Goal: Task Accomplishment & Management: Use online tool/utility

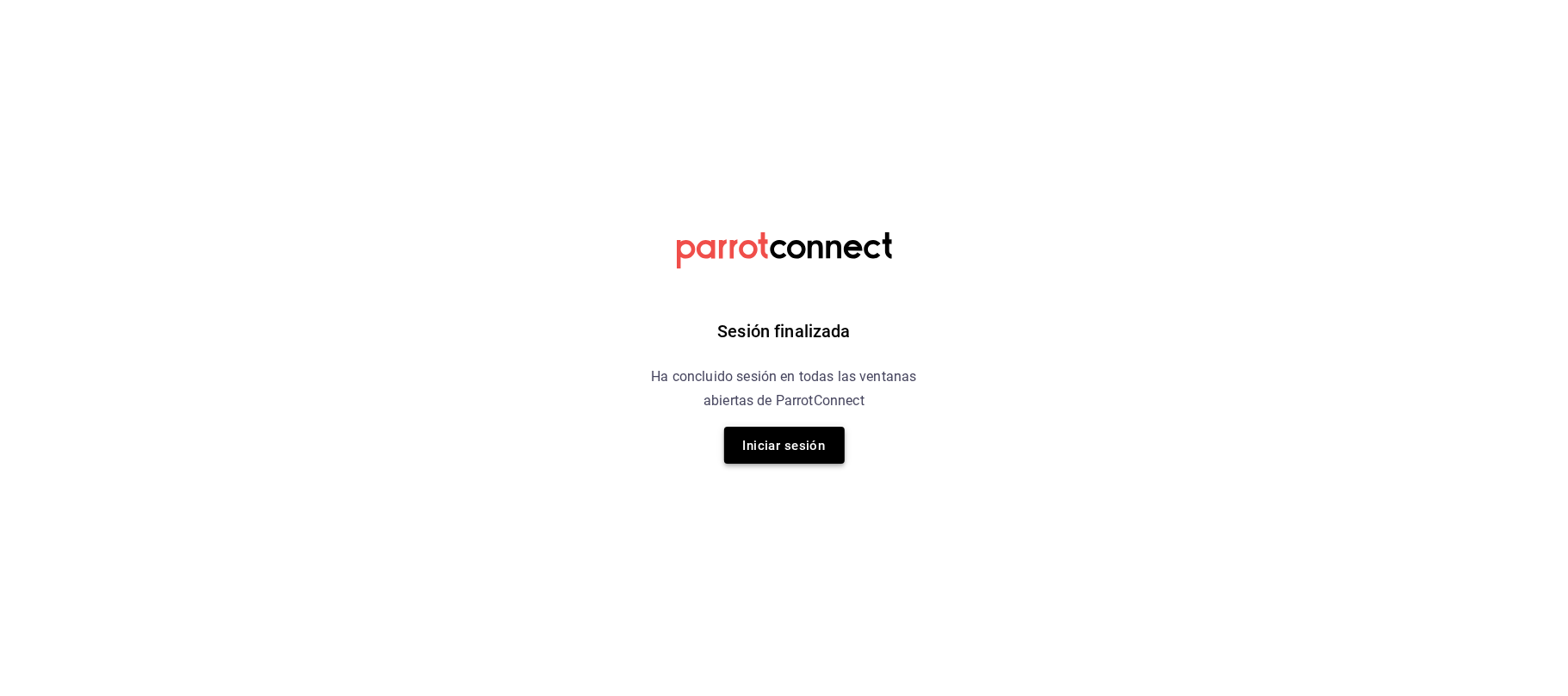
click at [752, 445] on font "Iniciar sesión" at bounding box center [784, 446] width 83 height 16
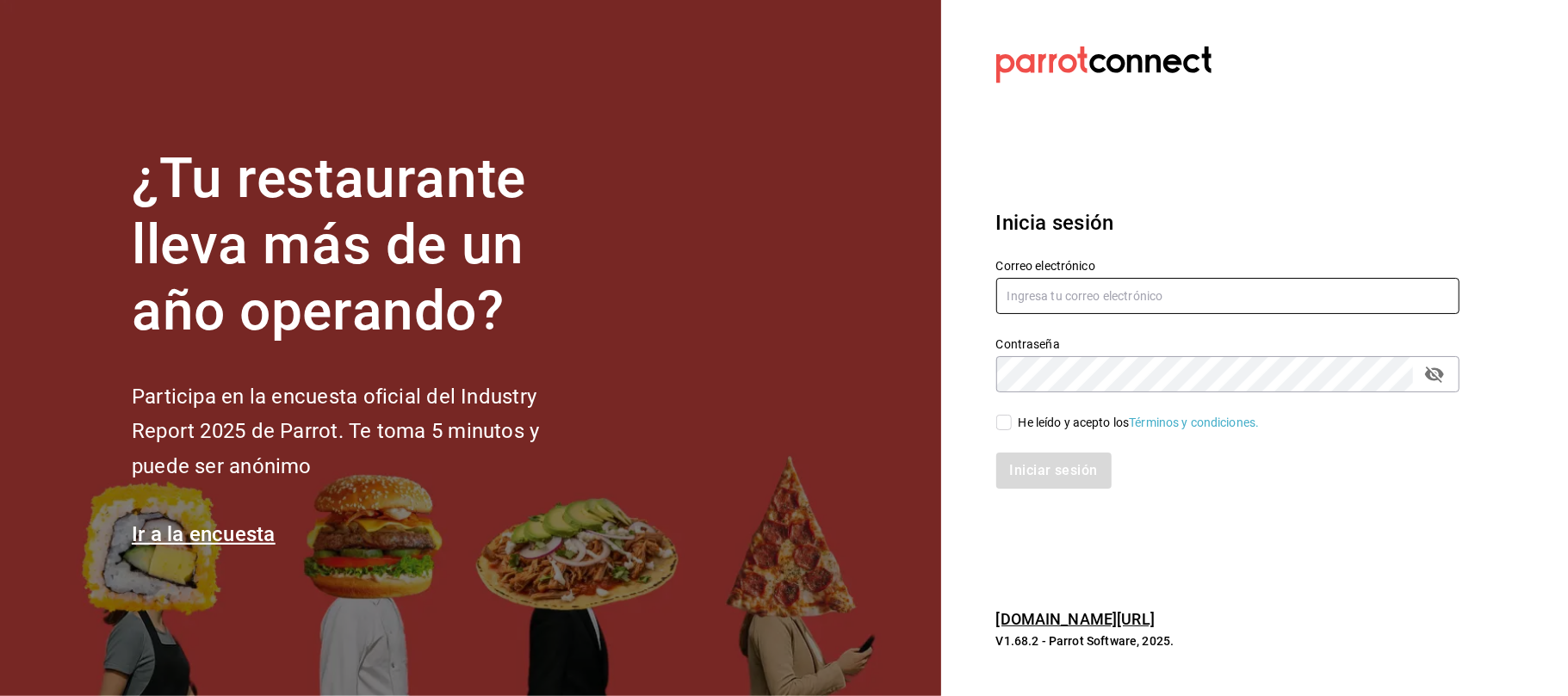
type input "restauranteflammingos.ad@gmail.com"
click at [1002, 425] on input "He leído y acepto los Términos y condiciones." at bounding box center [1004, 423] width 16 height 16
checkbox input "true"
click at [1054, 473] on font "Iniciar sesión" at bounding box center [1055, 470] width 88 height 16
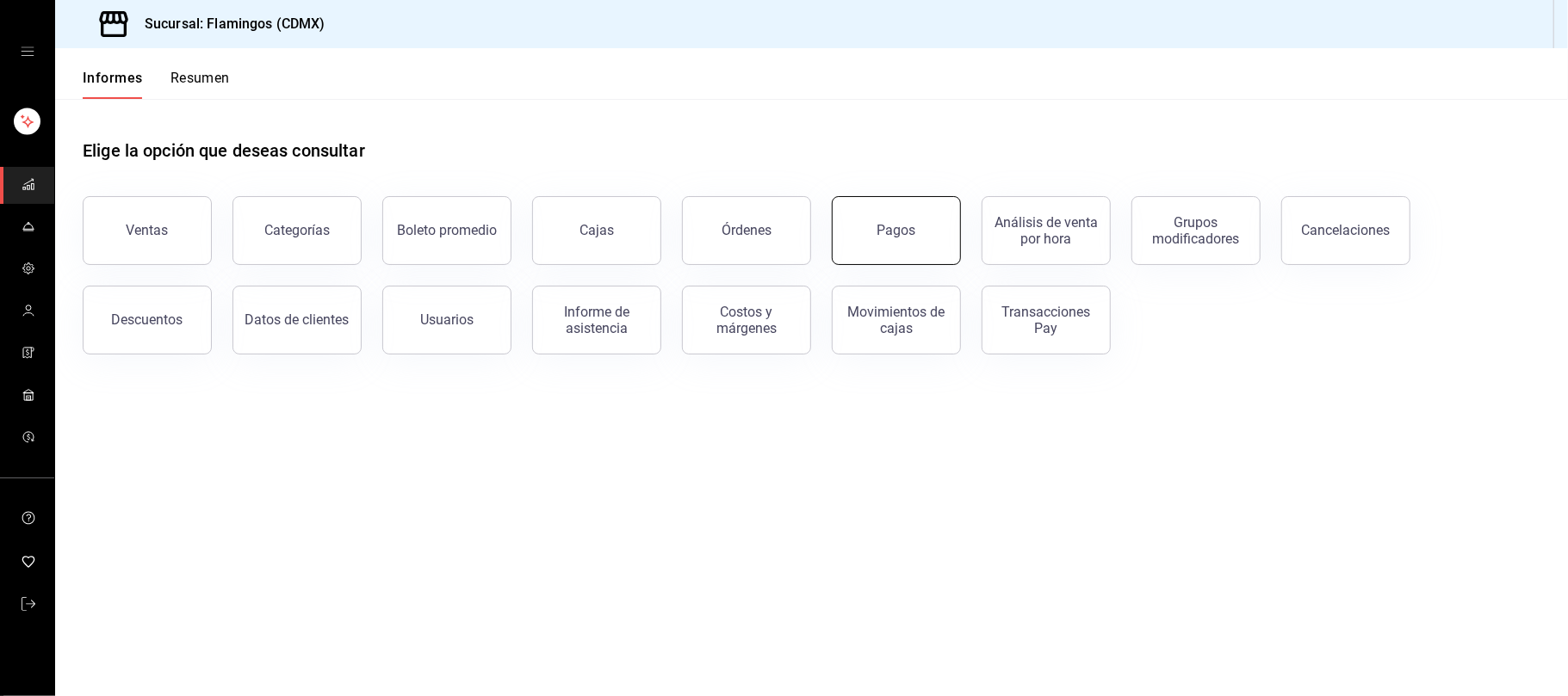
click at [904, 227] on font "Pagos" at bounding box center [897, 229] width 39 height 16
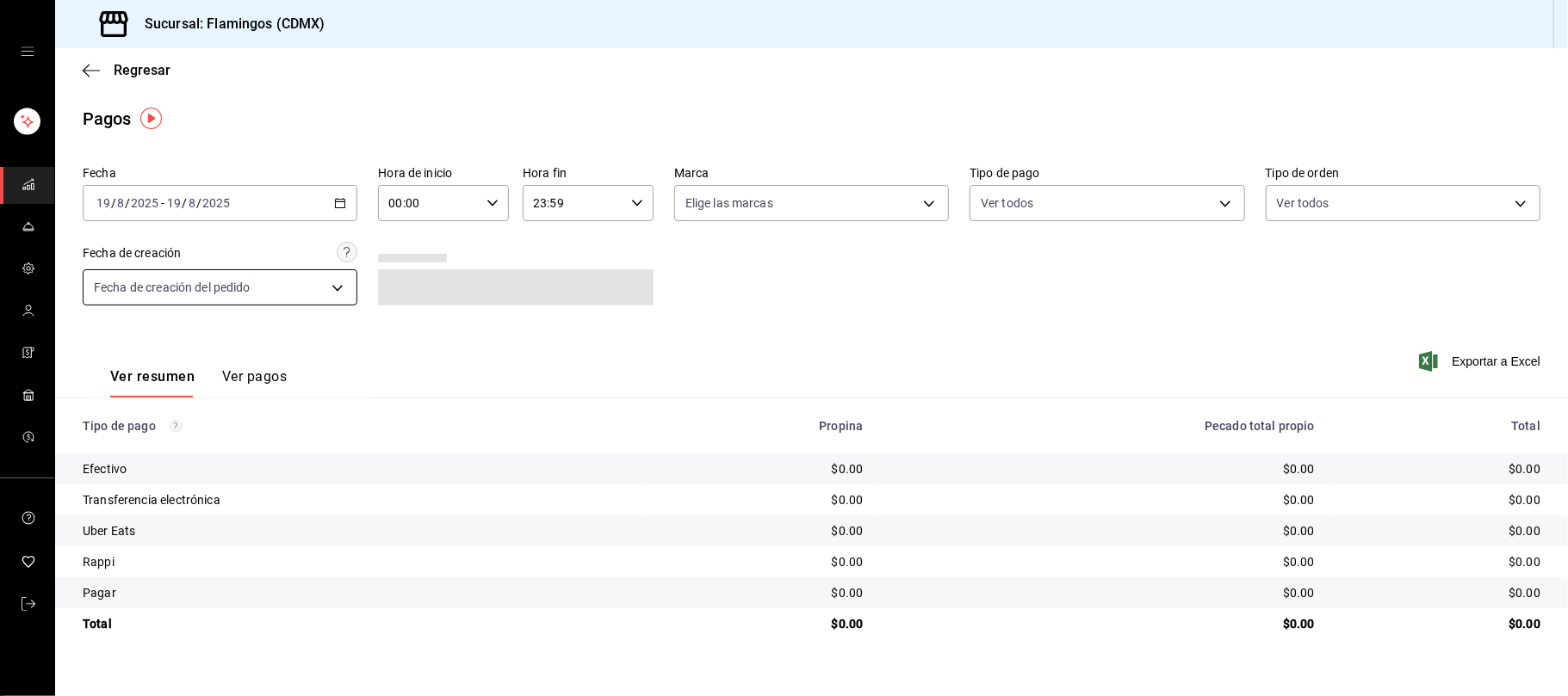
click at [318, 280] on body "Sucursal: Flamingos (CDMX) Regresar Pagos Fecha [DATE] [DATE] - [DATE] [DATE] H…" at bounding box center [784, 348] width 1568 height 696
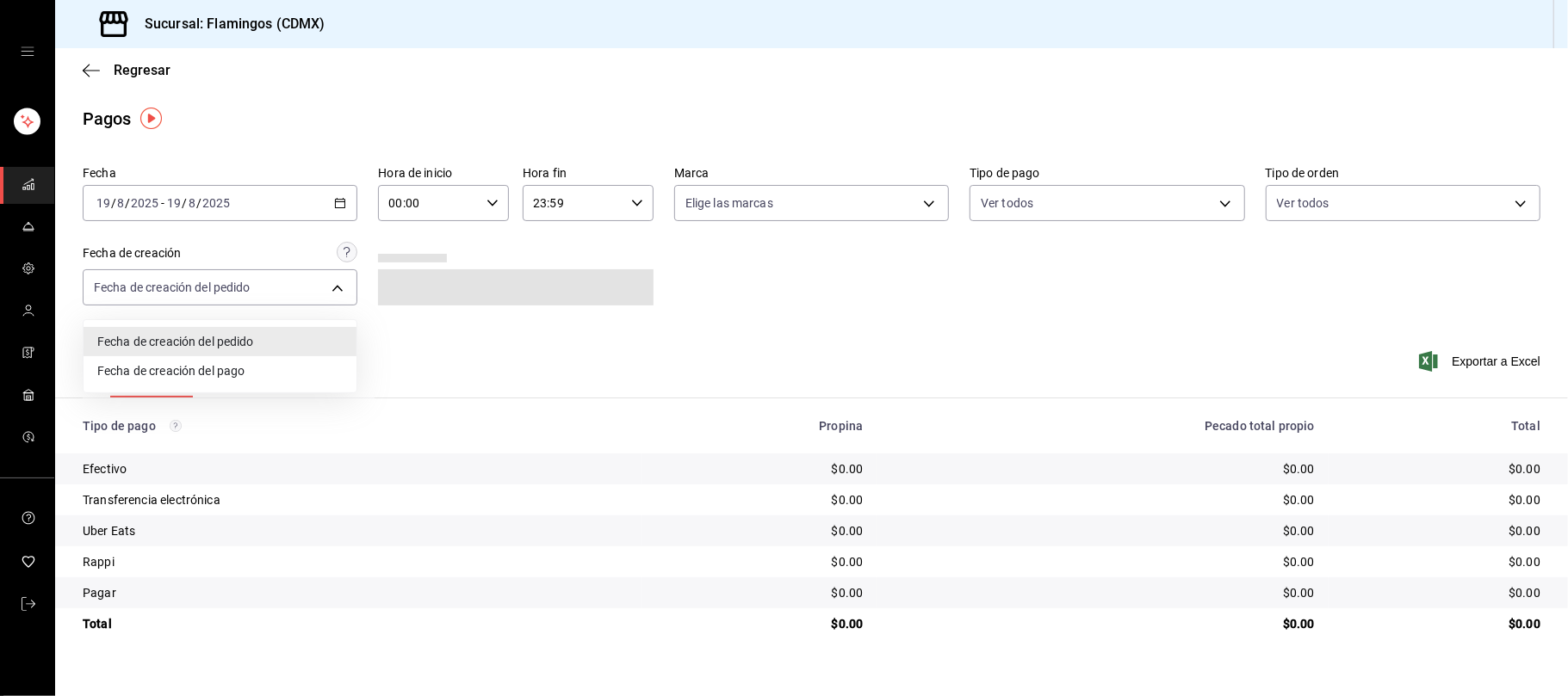
click at [344, 210] on div at bounding box center [784, 348] width 1568 height 696
click at [335, 203] on \(Stroke\) "button" at bounding box center [340, 203] width 10 height 9
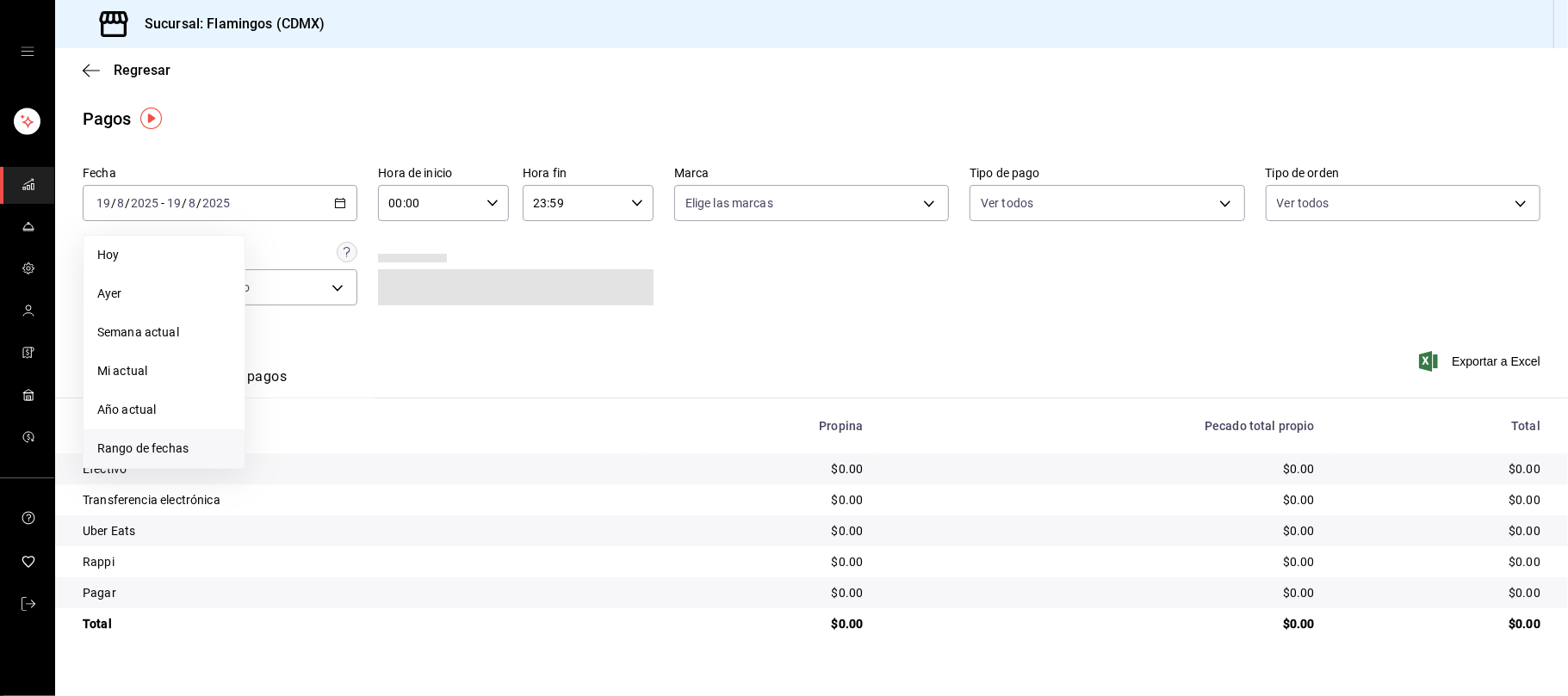
click at [129, 435] on li "Rango de fechas" at bounding box center [164, 448] width 161 height 39
click at [436, 266] on icon "button" at bounding box center [435, 266] width 21 height 21
click at [303, 308] on button "1" at bounding box center [311, 317] width 30 height 31
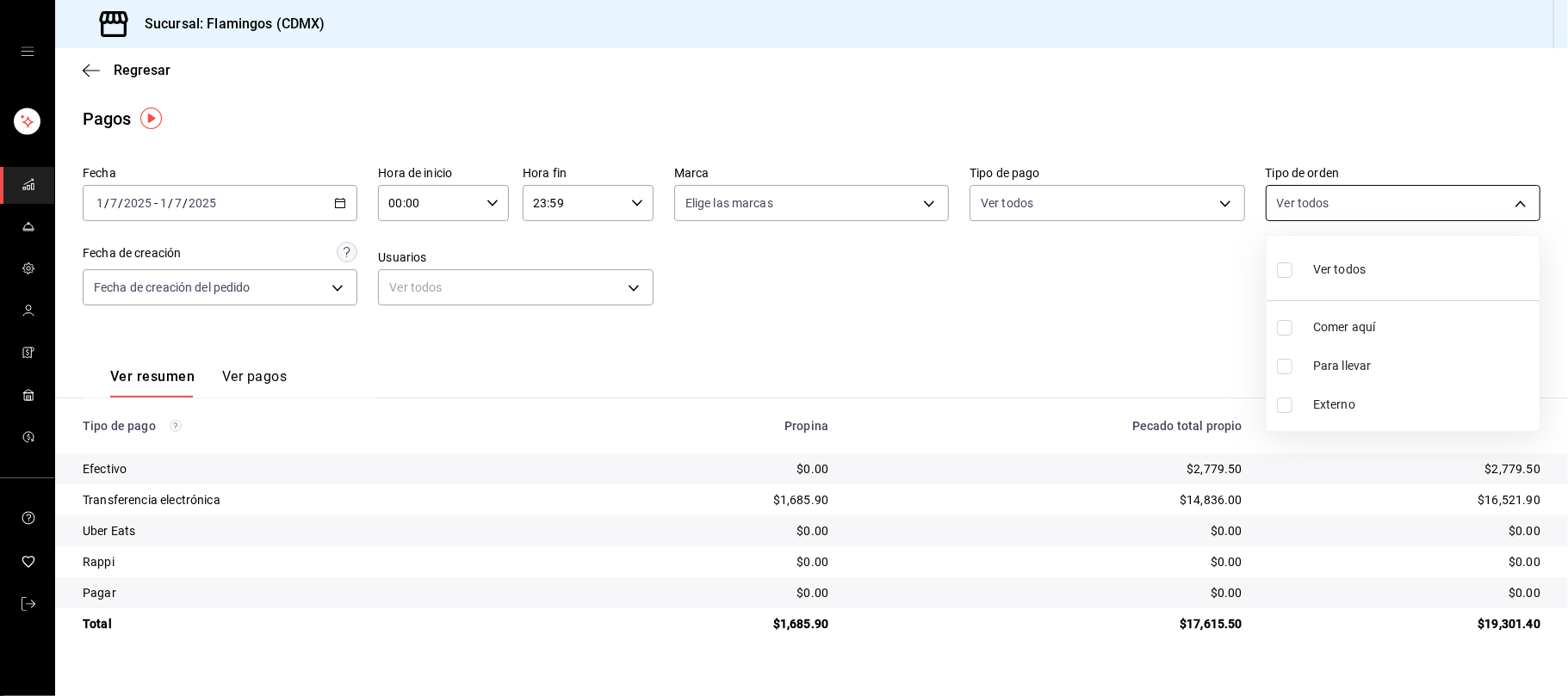
click at [1316, 208] on body "Sucursal: Flamingos (CDMX) Regresar Pagos Fecha [DATE] [DATE] - [DATE] [DATE] H…" at bounding box center [784, 348] width 1568 height 696
click at [1067, 297] on div at bounding box center [784, 348] width 1568 height 696
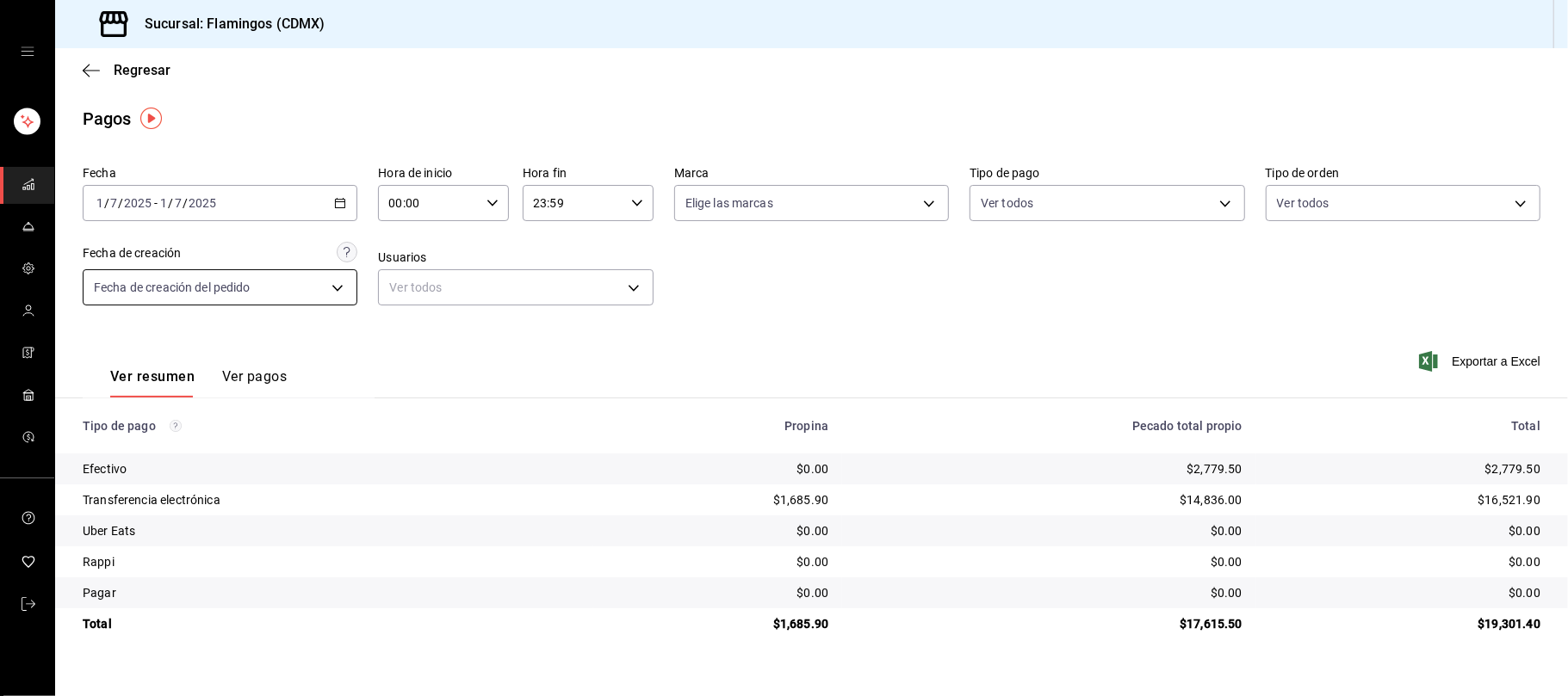
click at [275, 286] on body "Sucursal: Flamingos (CDMX) Regresar Pagos Fecha [DATE] [DATE] - [DATE] [DATE] H…" at bounding box center [784, 348] width 1568 height 696
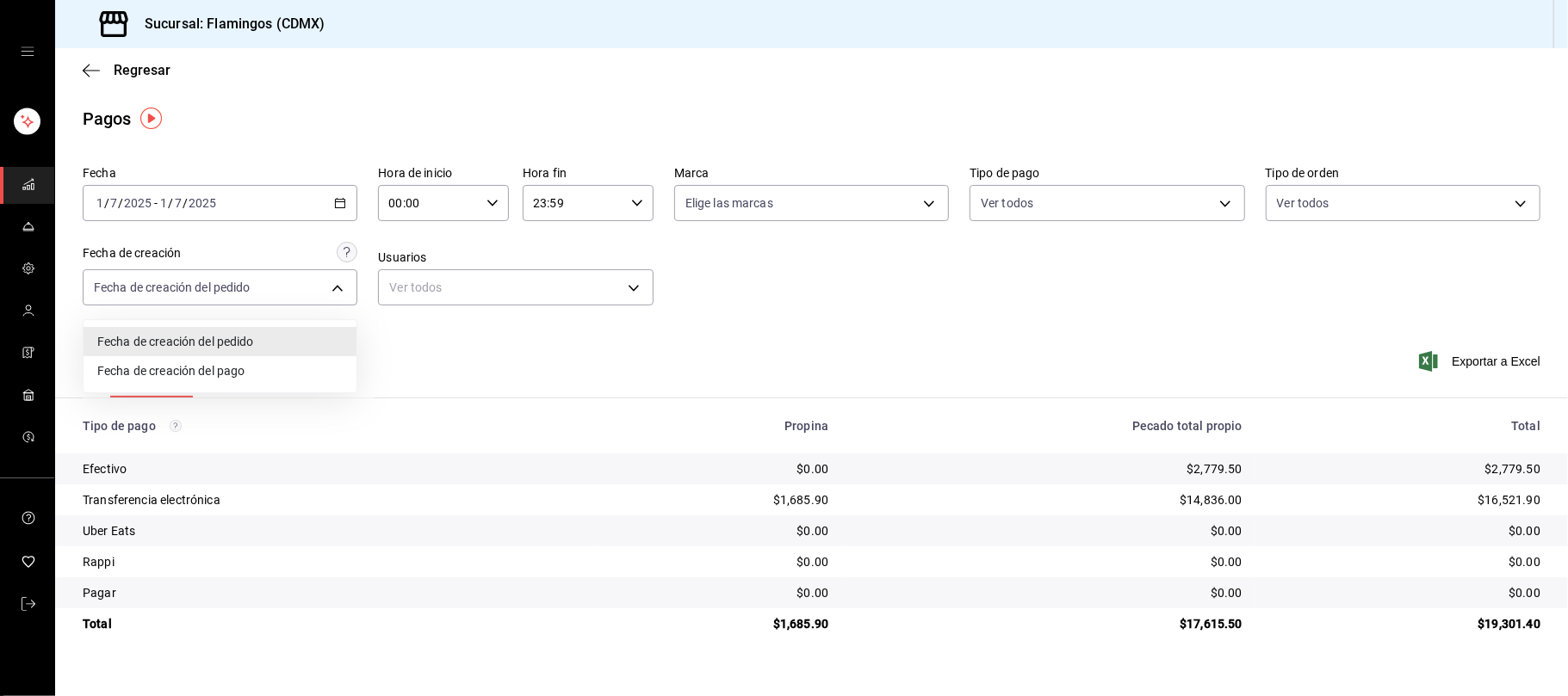
click at [713, 279] on div at bounding box center [784, 348] width 1568 height 696
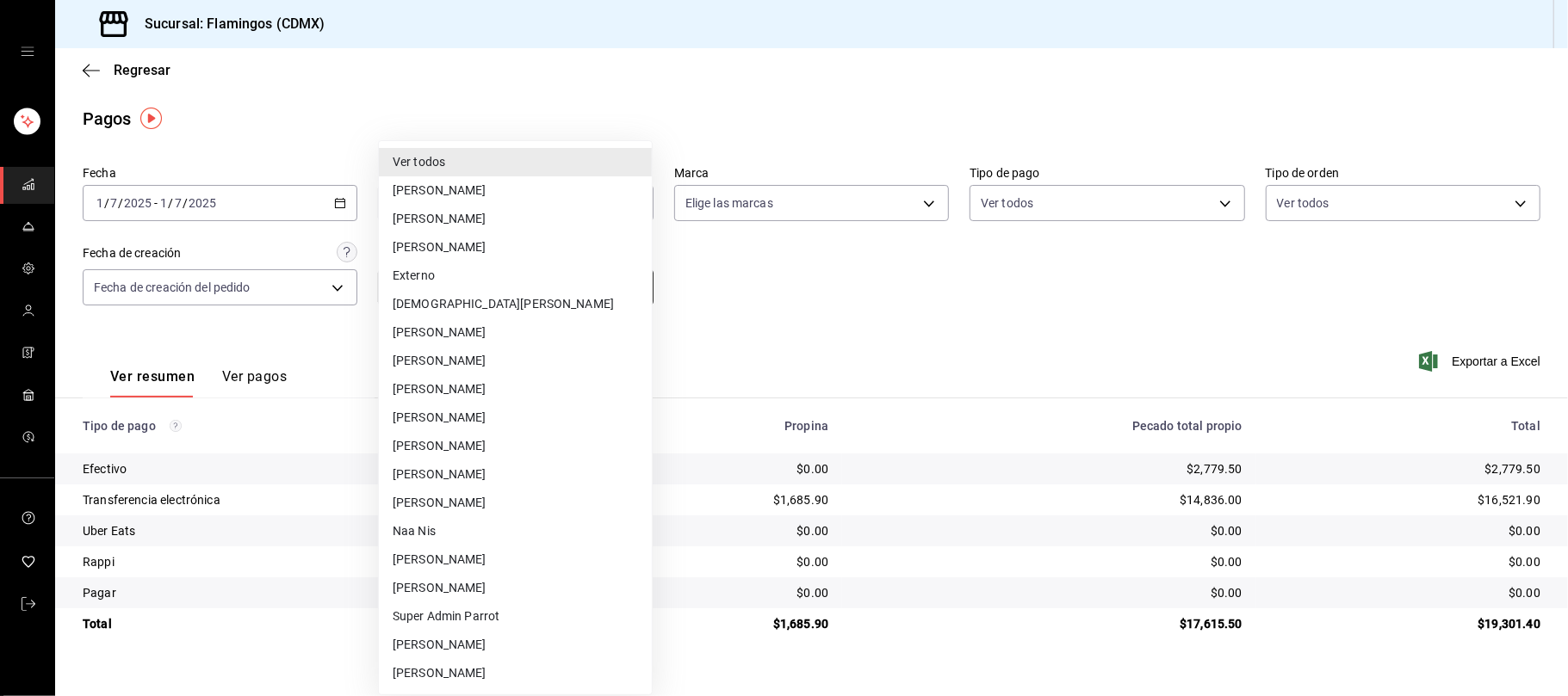
click at [595, 279] on body "Sucursal: Flamingos (CDMX) Regresar Pagos Fecha [DATE] [DATE] - [DATE] [DATE] H…" at bounding box center [784, 348] width 1568 height 696
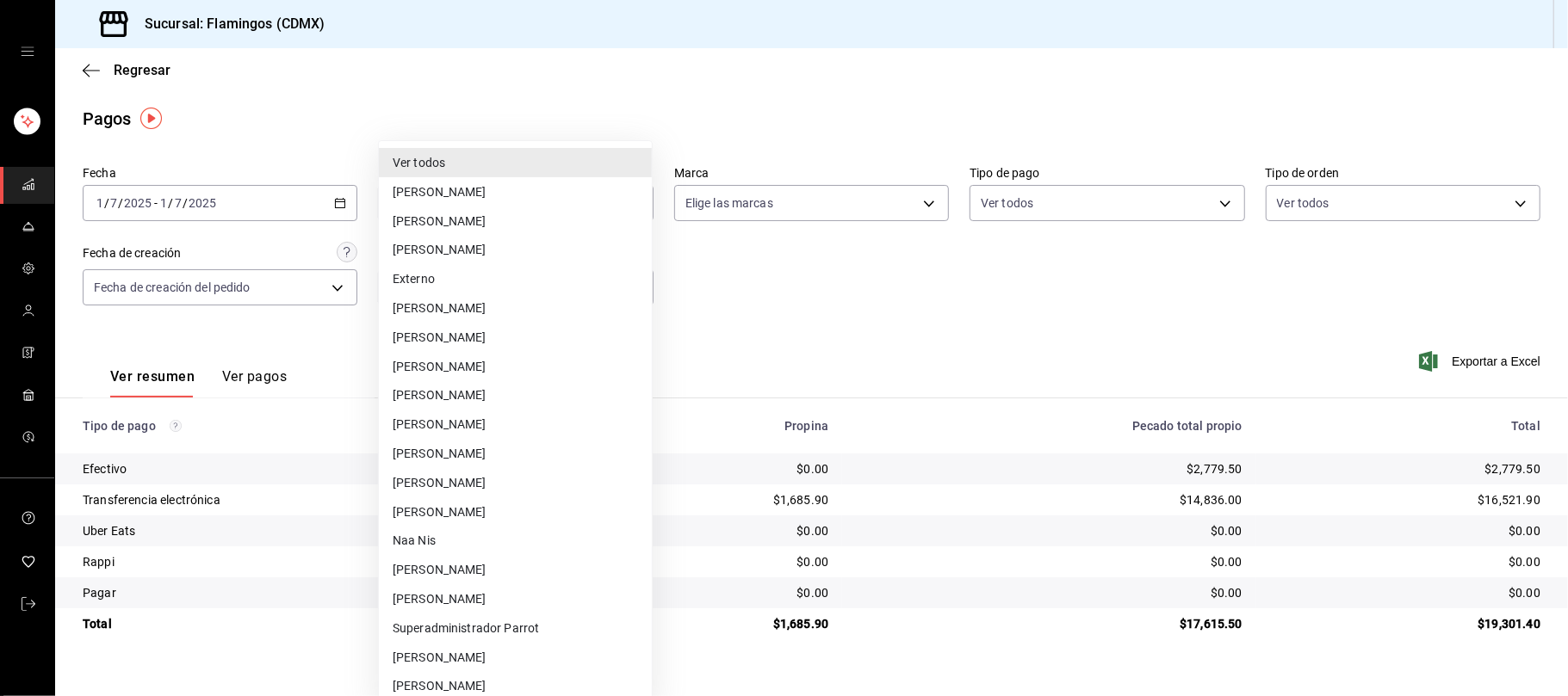
click at [749, 304] on div at bounding box center [784, 348] width 1568 height 696
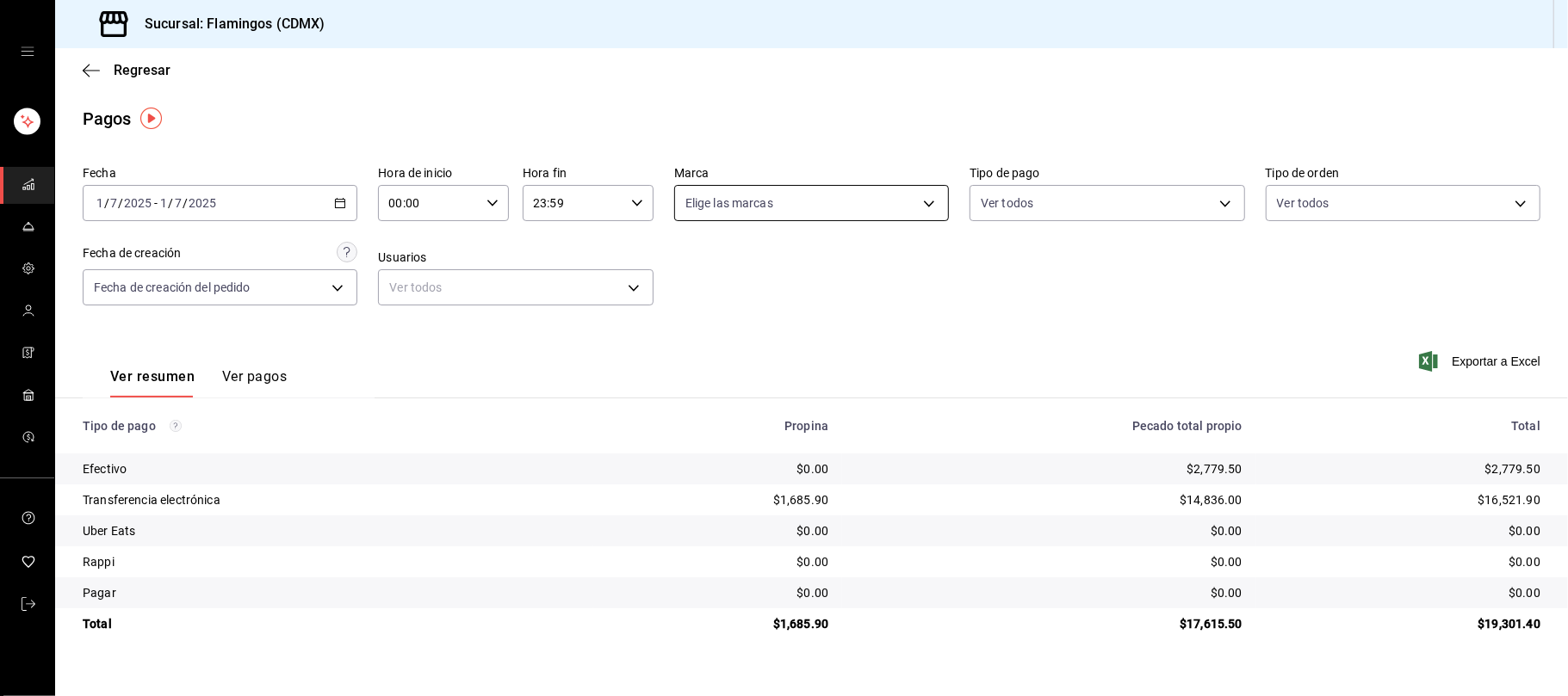
click at [797, 204] on body "Sucursal: Flamingos (CDMX) Regresar Pagos Fecha [DATE] [DATE] - [DATE] [DATE] H…" at bounding box center [784, 348] width 1568 height 696
click at [593, 338] on div at bounding box center [784, 348] width 1568 height 696
click at [129, 71] on font "Regresar" at bounding box center [142, 70] width 57 height 16
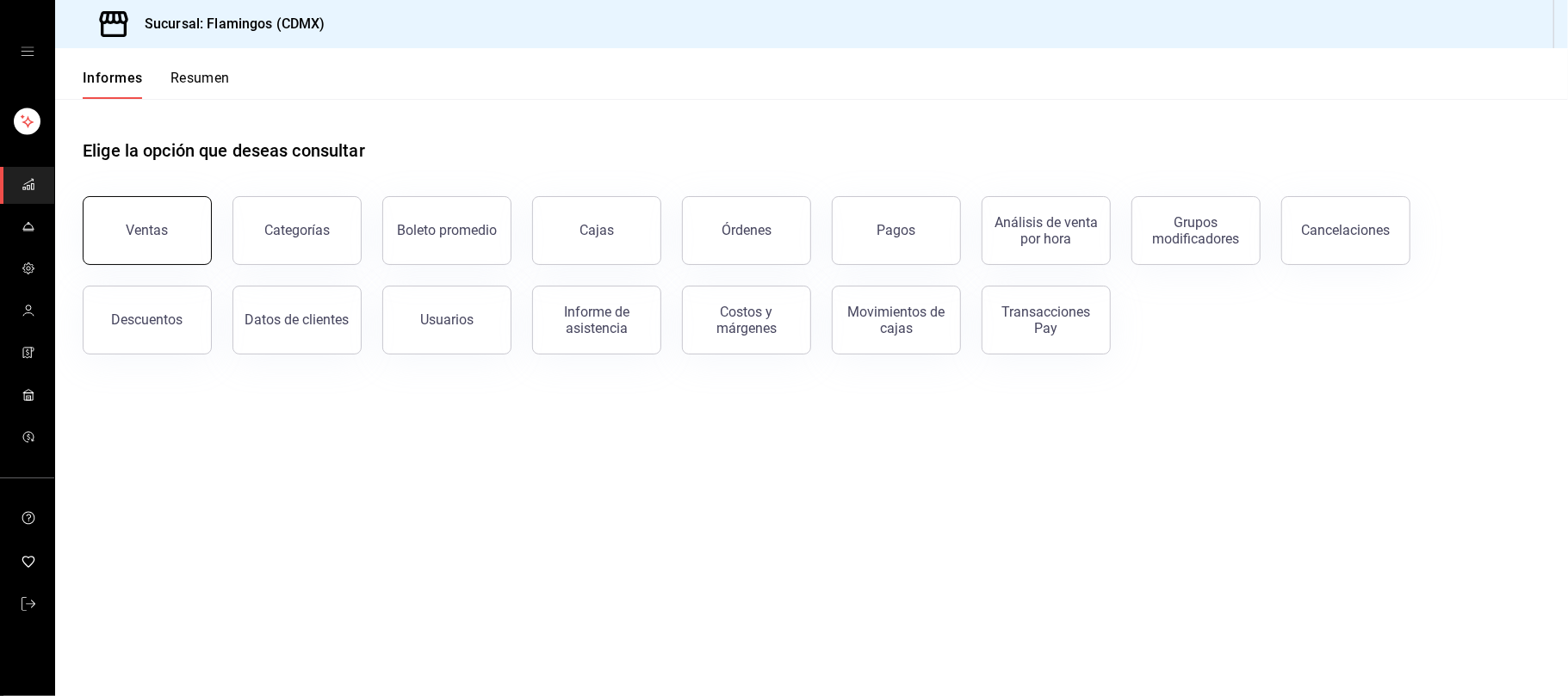
click at [185, 224] on button "Ventas" at bounding box center [148, 230] width 129 height 69
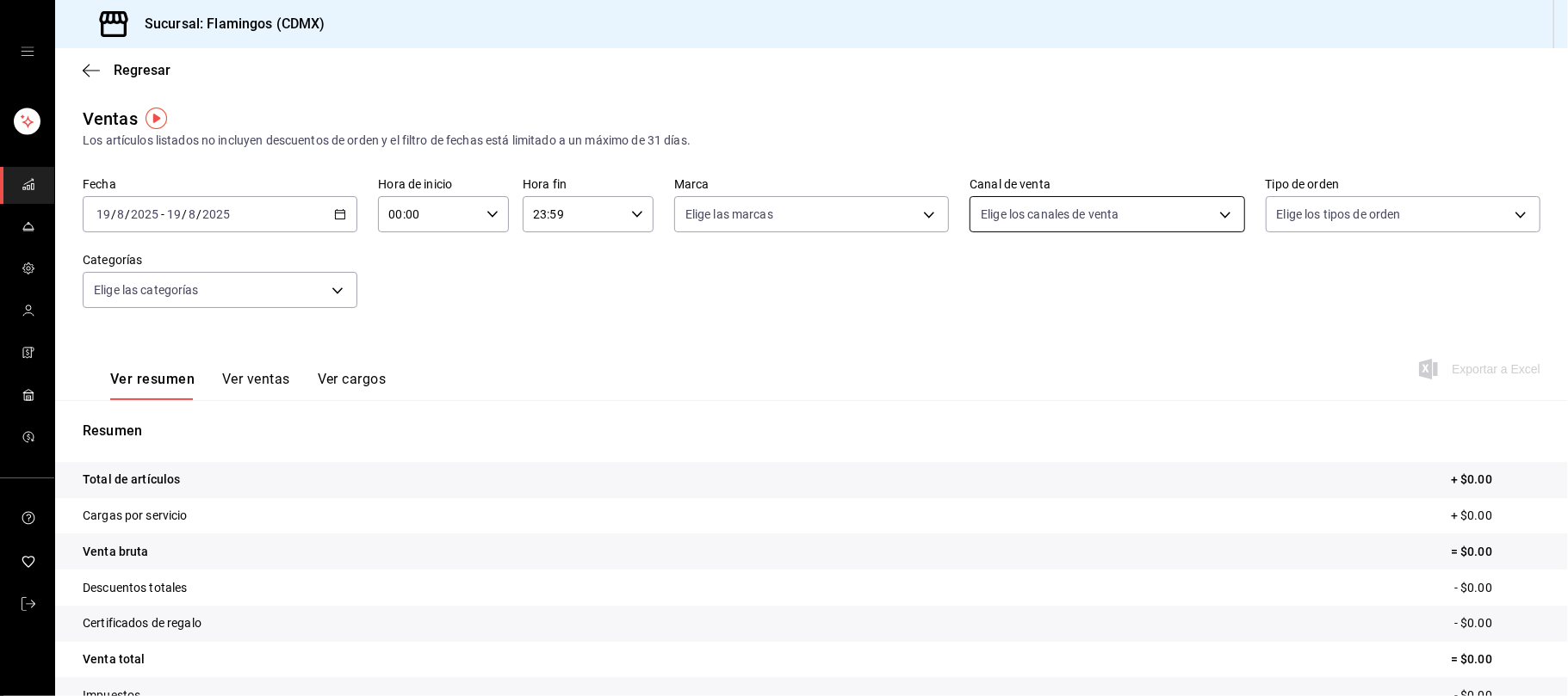
click at [1065, 217] on body "Sucursal: Flamingos (CDMX) Regresar Ventas Los artículos listados no incluyen d…" at bounding box center [784, 348] width 1568 height 696
click at [841, 289] on div at bounding box center [784, 348] width 1568 height 696
click at [1338, 218] on body "Sucursal: Flamingos (CDMX) Regresar Ventas Los artículos listados no incluyen d…" at bounding box center [784, 348] width 1568 height 696
click at [1069, 297] on div at bounding box center [784, 348] width 1568 height 696
click at [221, 291] on body "Sucursal: Flamingos (CDMX) Regresar Ventas Los artículos listados no incluyen d…" at bounding box center [784, 348] width 1568 height 696
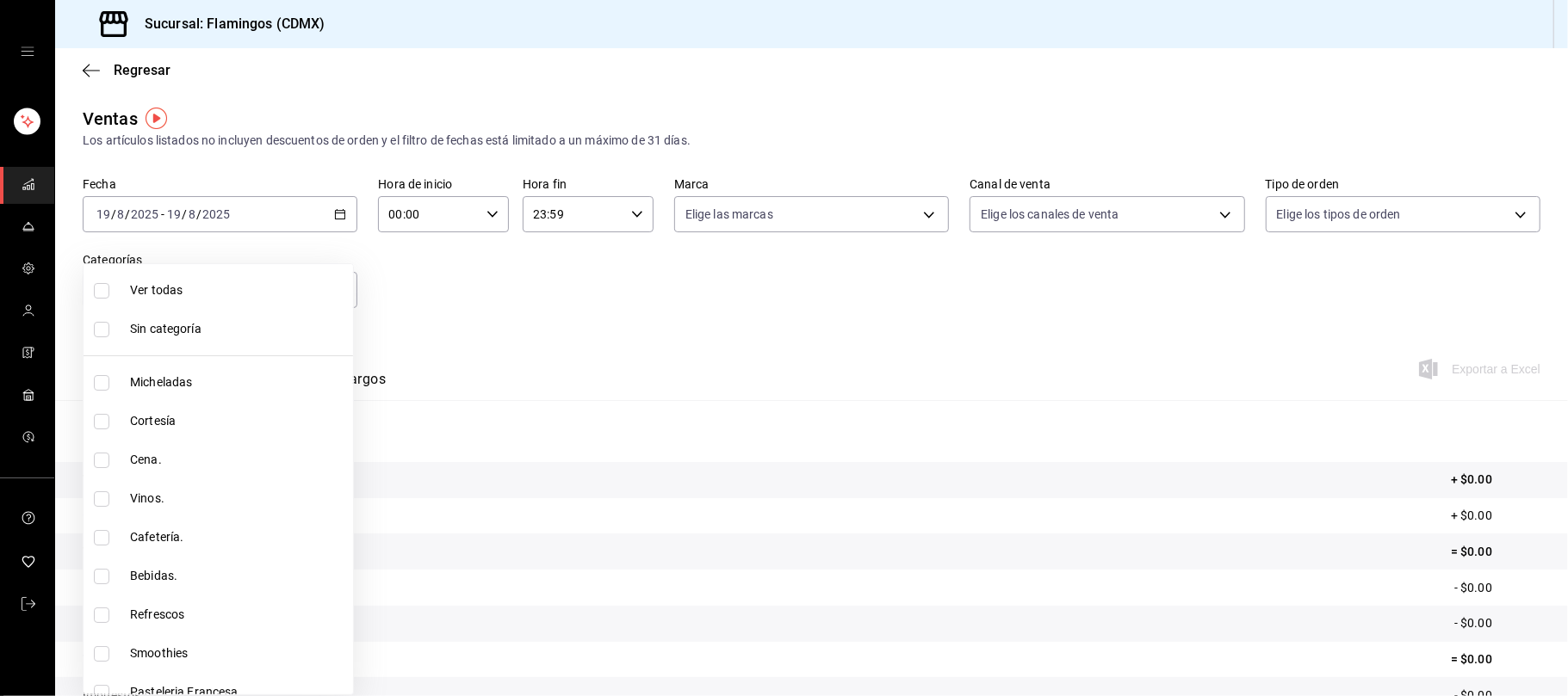
click at [593, 272] on div at bounding box center [784, 348] width 1568 height 696
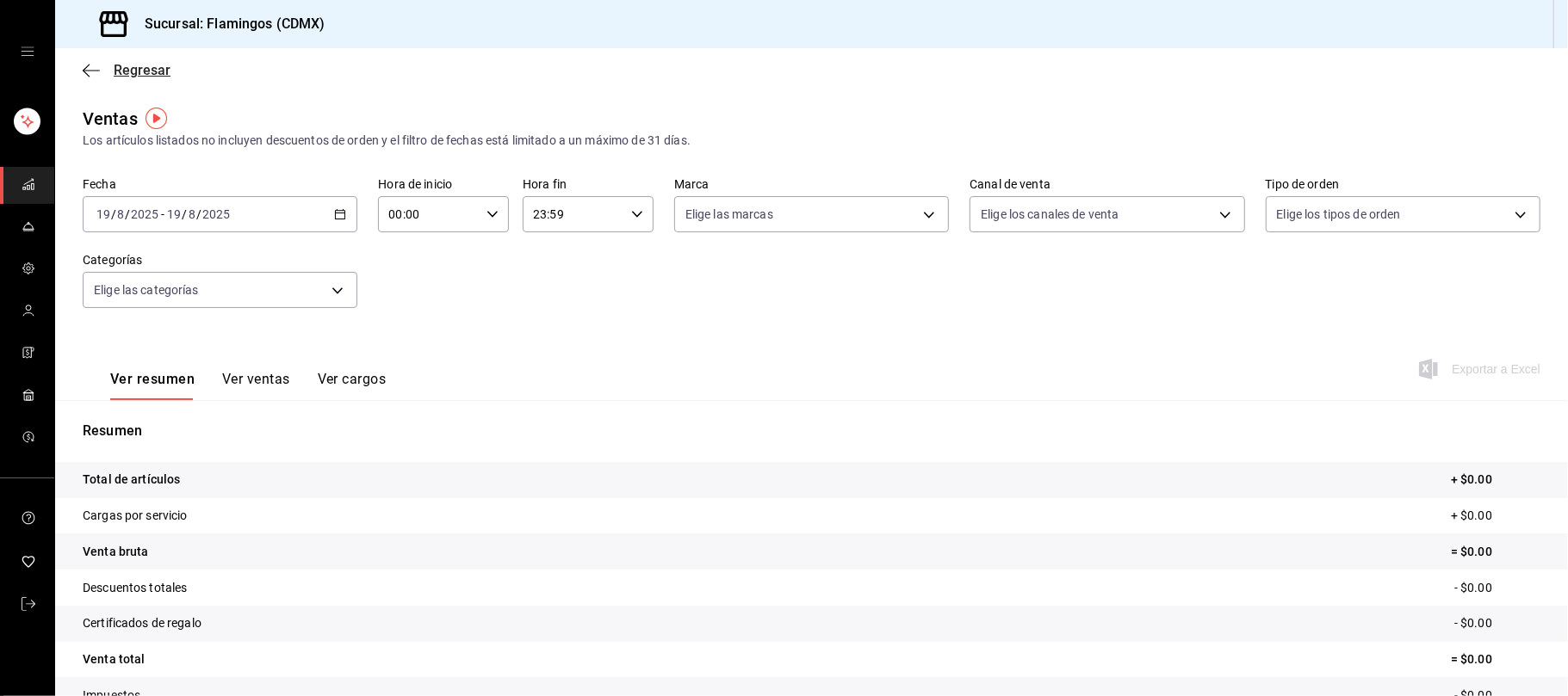
click at [122, 73] on font "Regresar" at bounding box center [142, 70] width 57 height 16
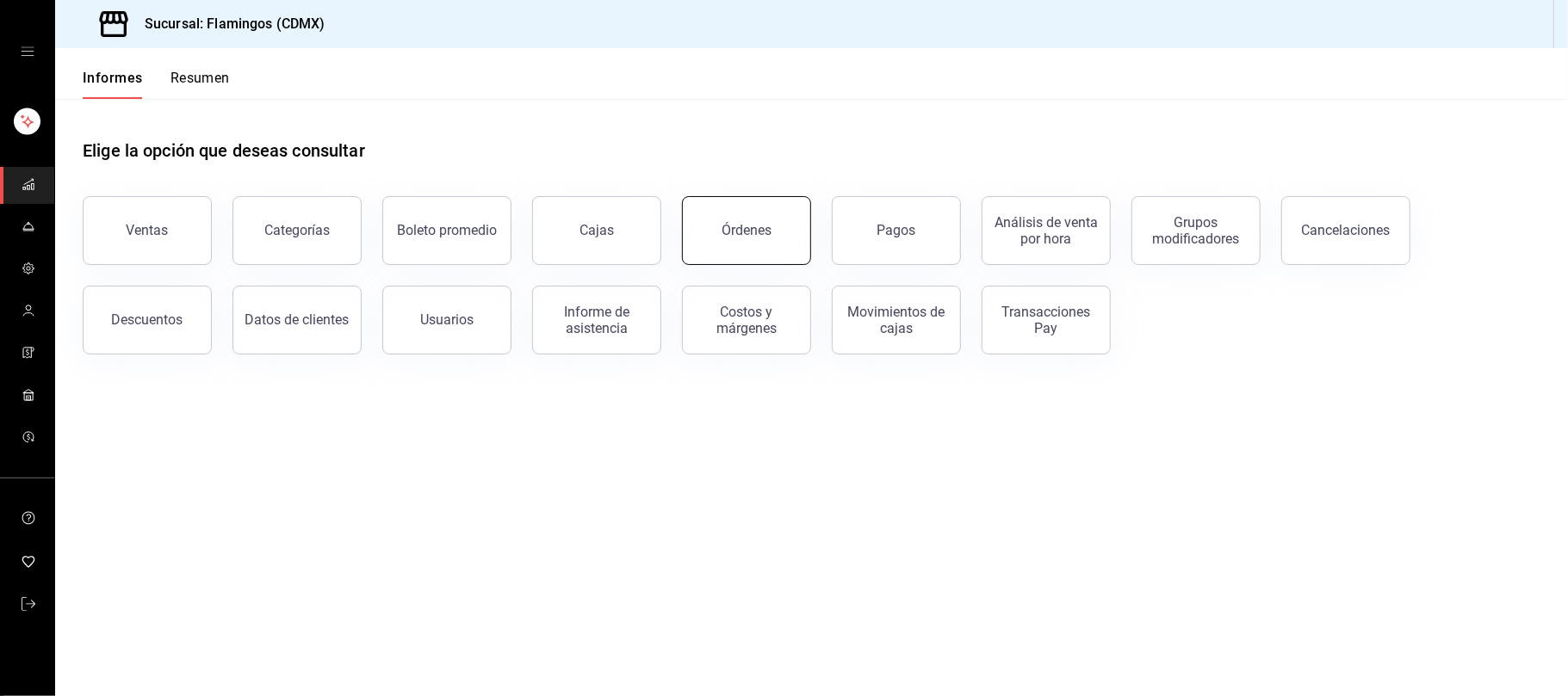
click at [771, 255] on button "Órdenes" at bounding box center [746, 230] width 129 height 69
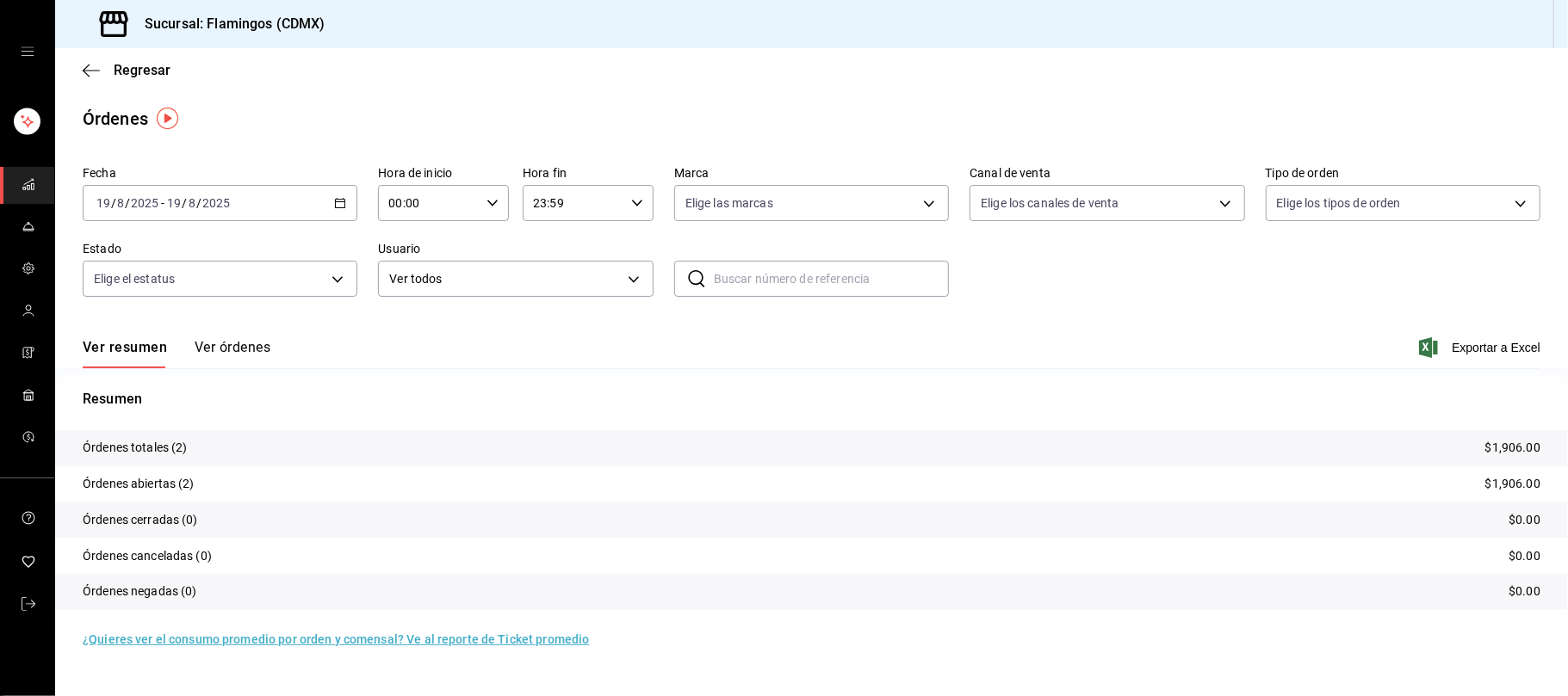
click at [129, 57] on div "Regresar" at bounding box center [811, 70] width 1513 height 44
click at [132, 69] on font "Regresar" at bounding box center [142, 70] width 57 height 16
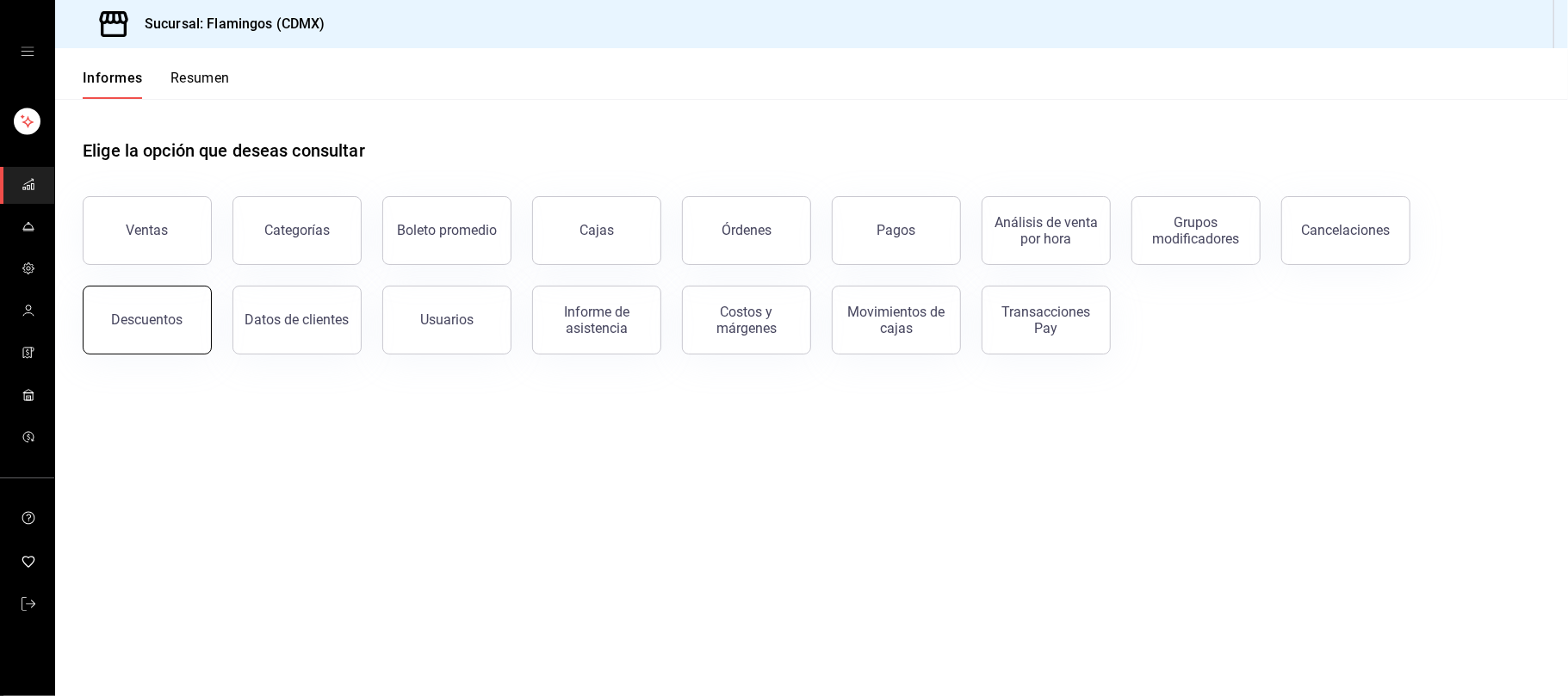
click at [173, 327] on button "Descuentos" at bounding box center [148, 320] width 129 height 69
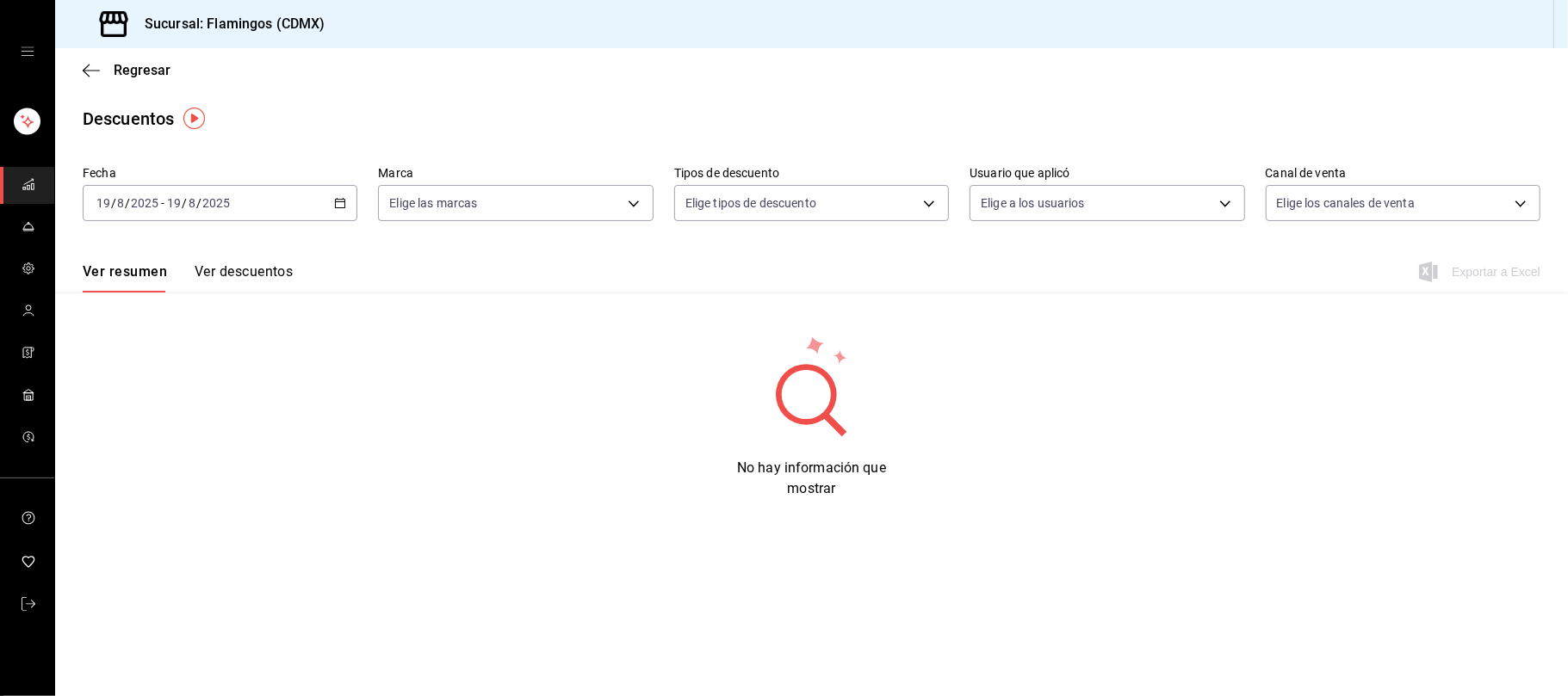
click at [344, 208] on div "[DATE] [DATE] - [DATE] [DATE]" at bounding box center [220, 204] width 274 height 36
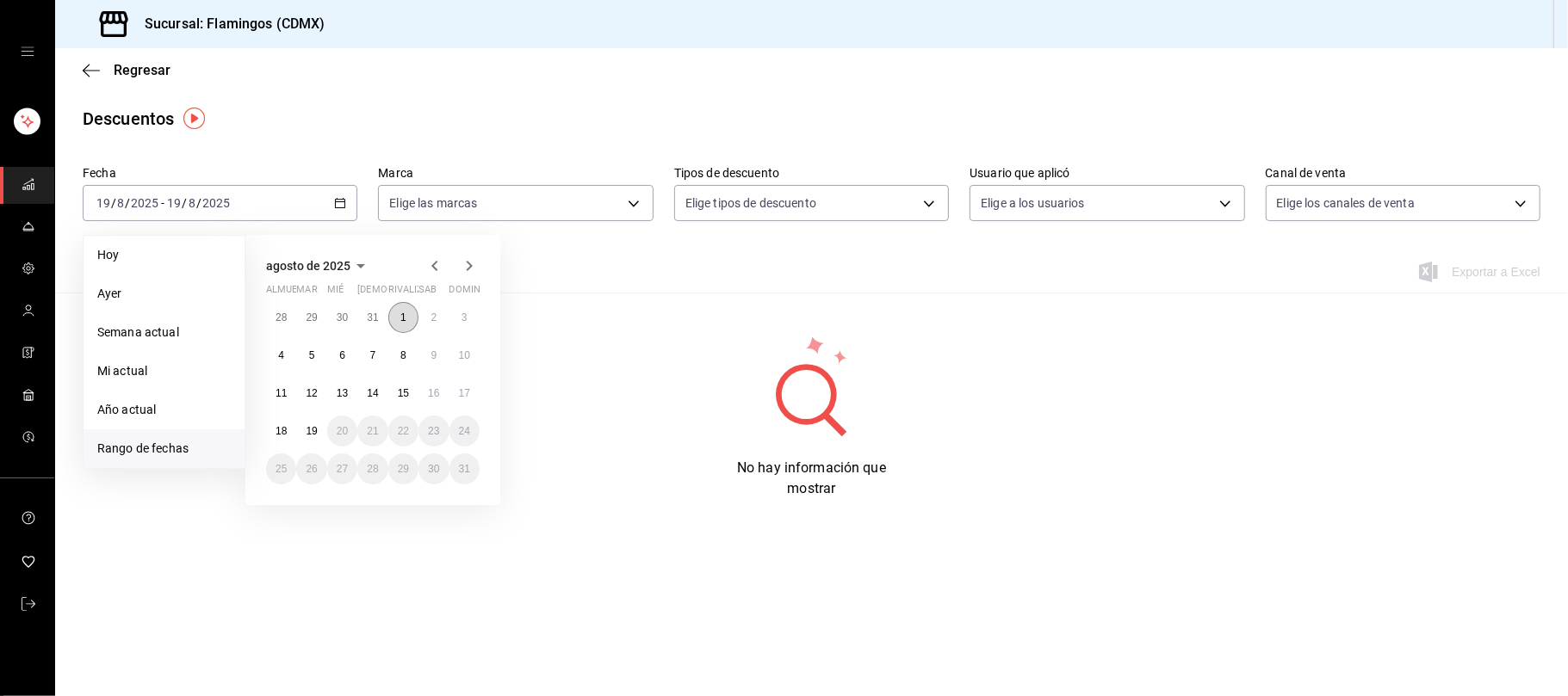
click at [403, 318] on font "1" at bounding box center [403, 317] width 6 height 12
click at [299, 358] on button "5" at bounding box center [311, 355] width 30 height 31
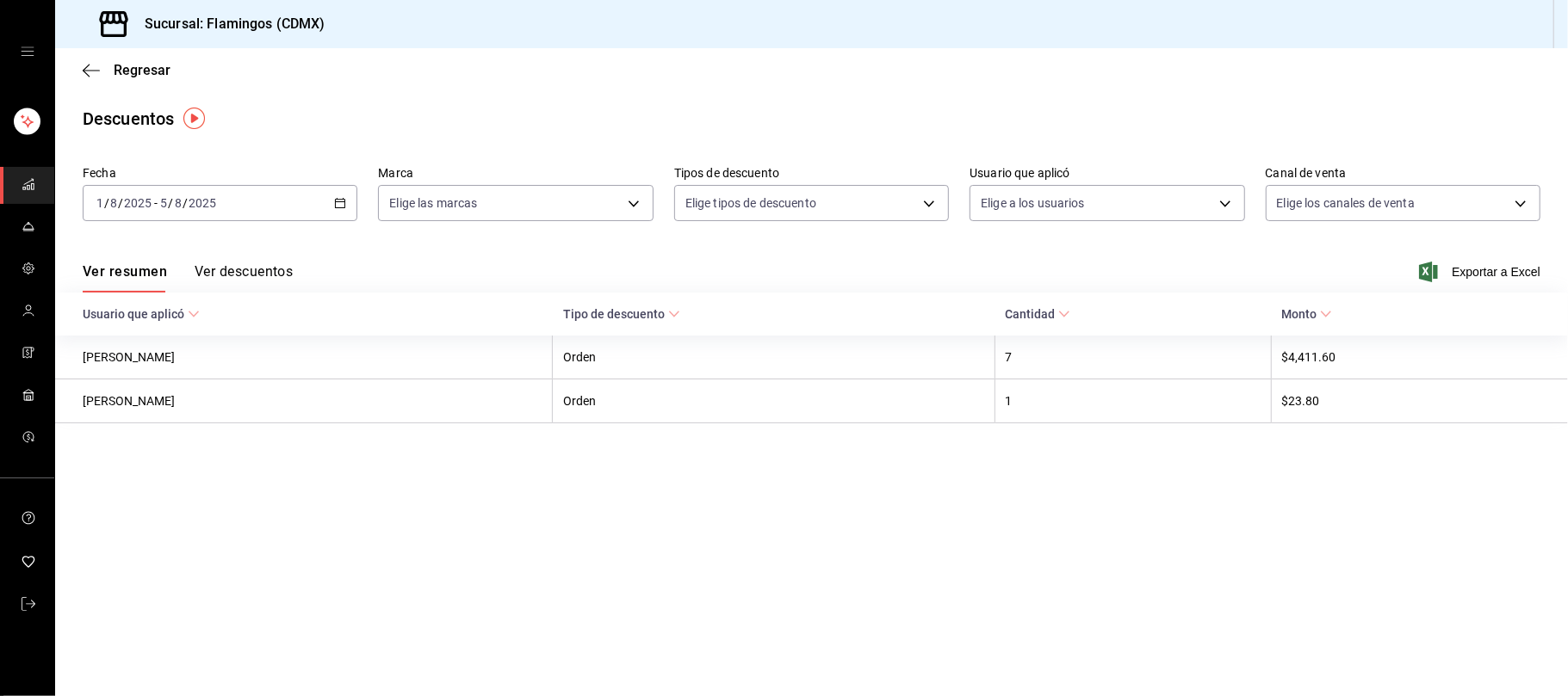
click at [232, 273] on font "Ver descuentos" at bounding box center [243, 271] width 98 height 16
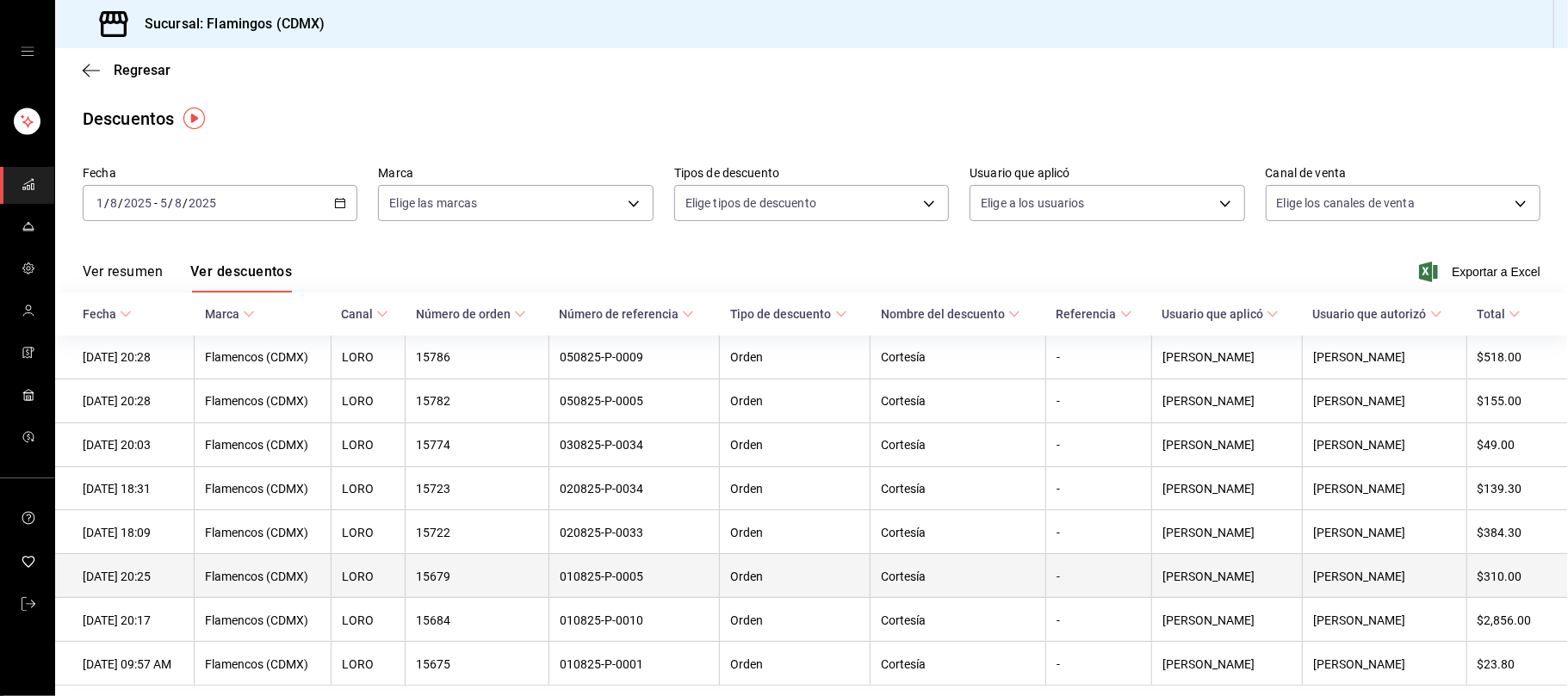
scroll to position [66, 0]
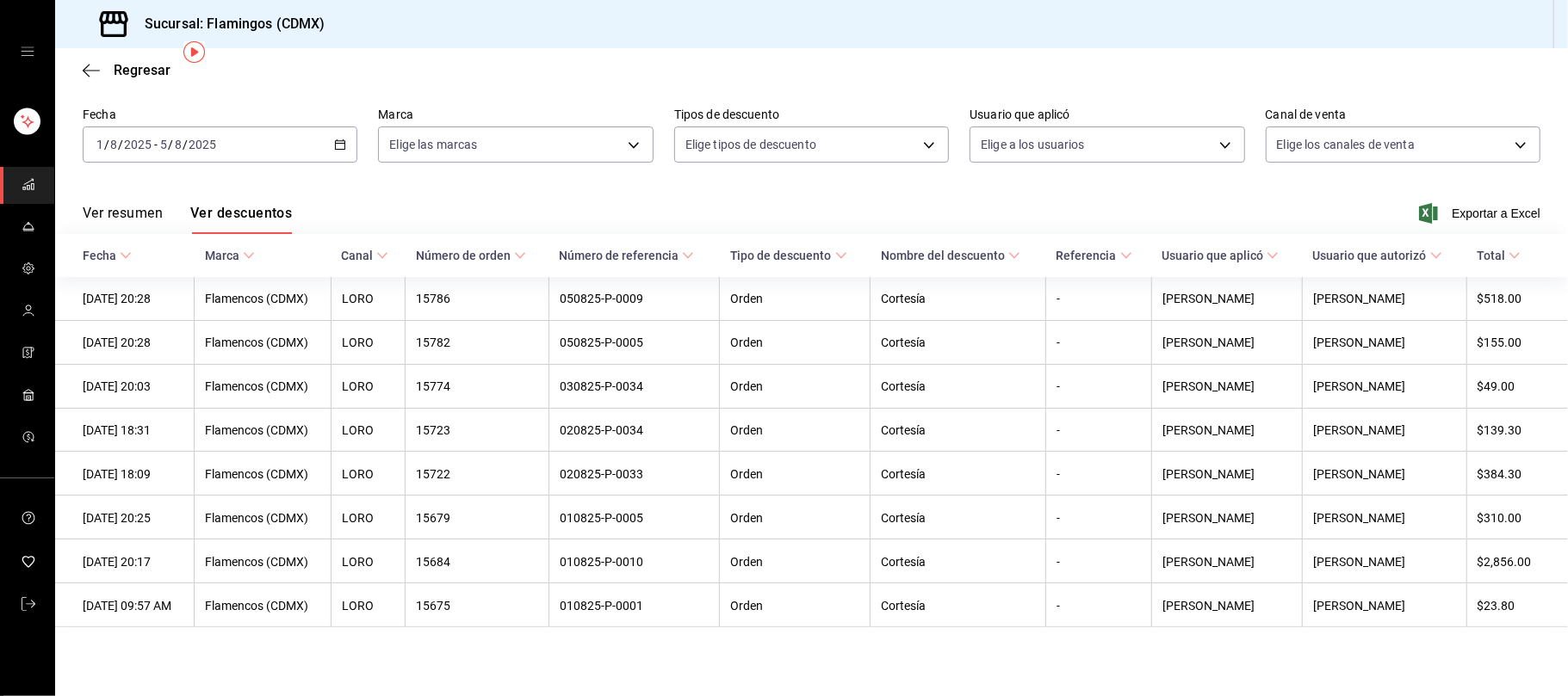
click at [335, 141] on \(Stroke\) "button" at bounding box center [340, 145] width 10 height 9
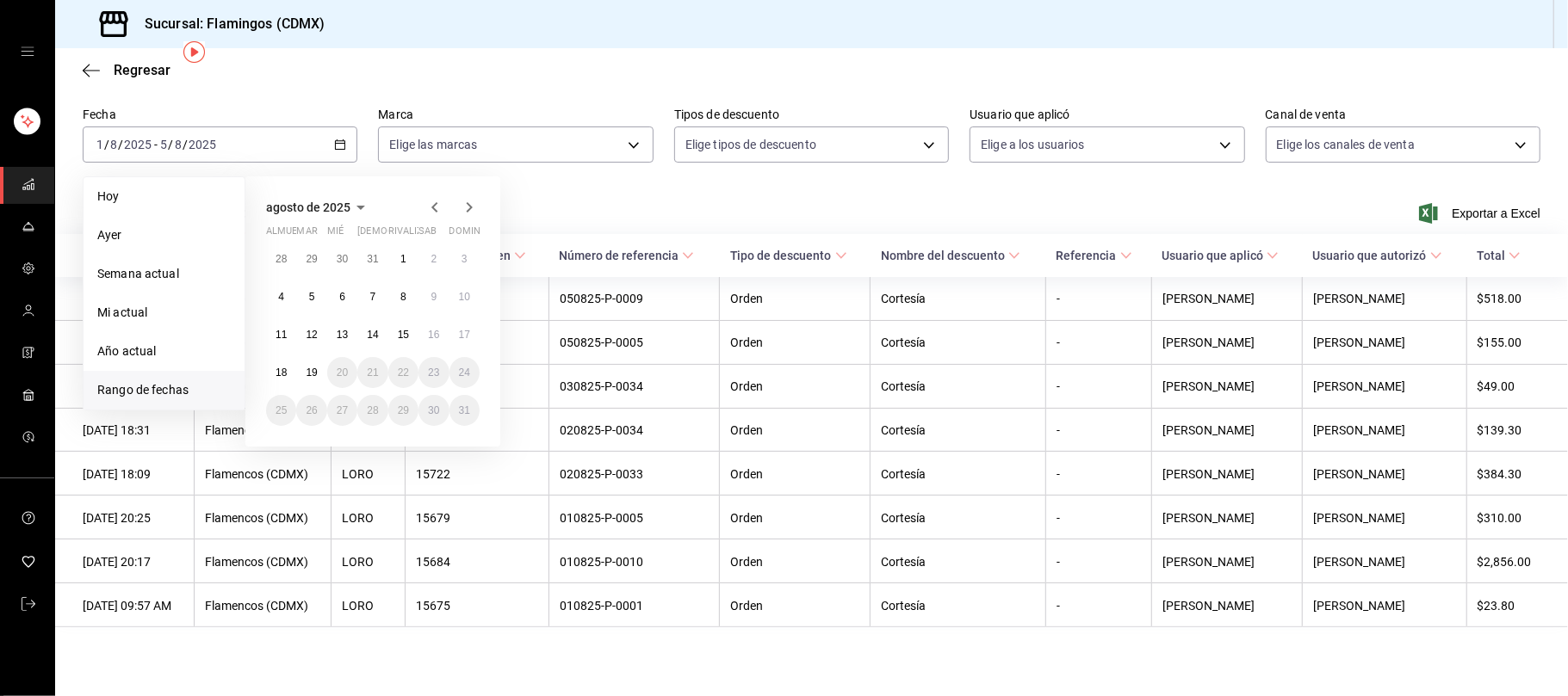
click at [421, 197] on div "agosto de 2025" at bounding box center [372, 207] width 213 height 21
click at [441, 207] on icon "button" at bounding box center [435, 207] width 21 height 21
click at [298, 253] on button "1" at bounding box center [311, 259] width 30 height 31
click at [465, 253] on font "6" at bounding box center [464, 259] width 6 height 12
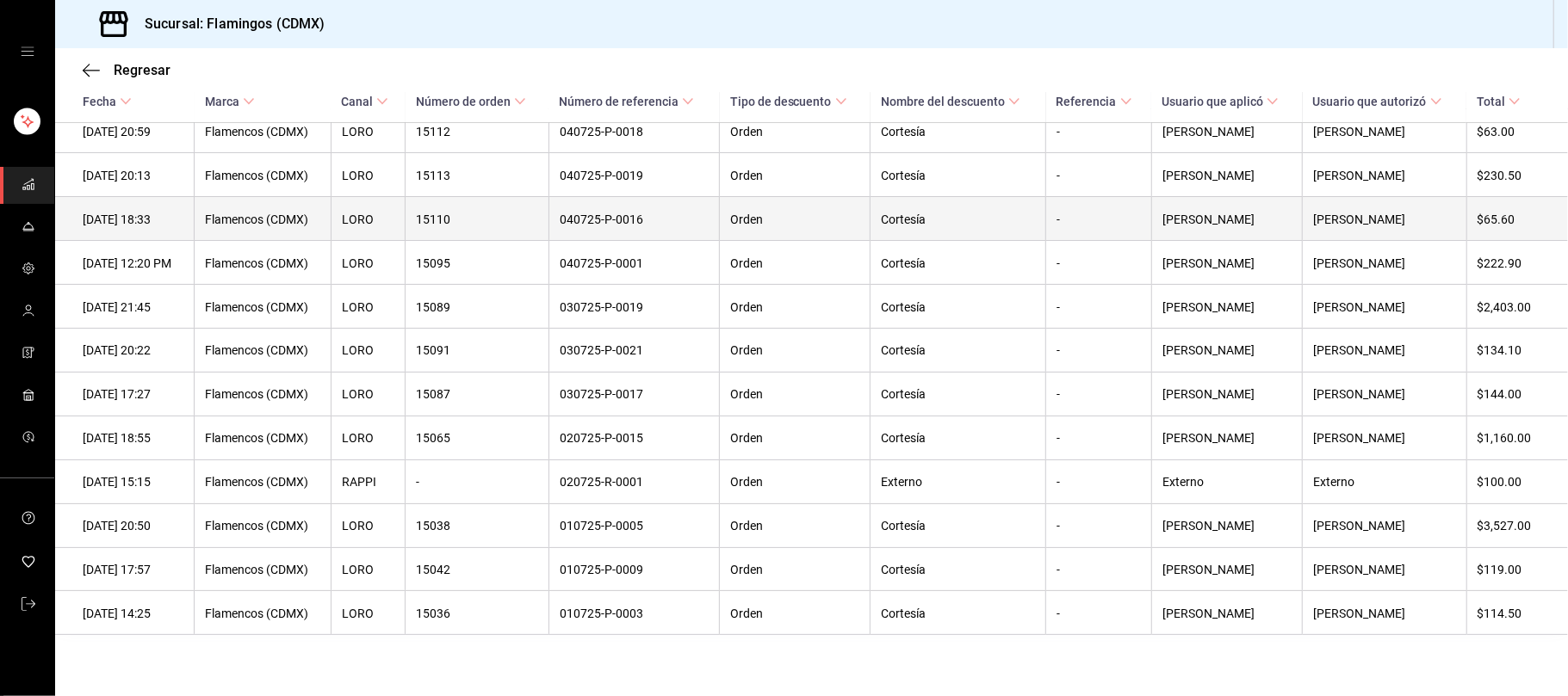
scroll to position [681, 0]
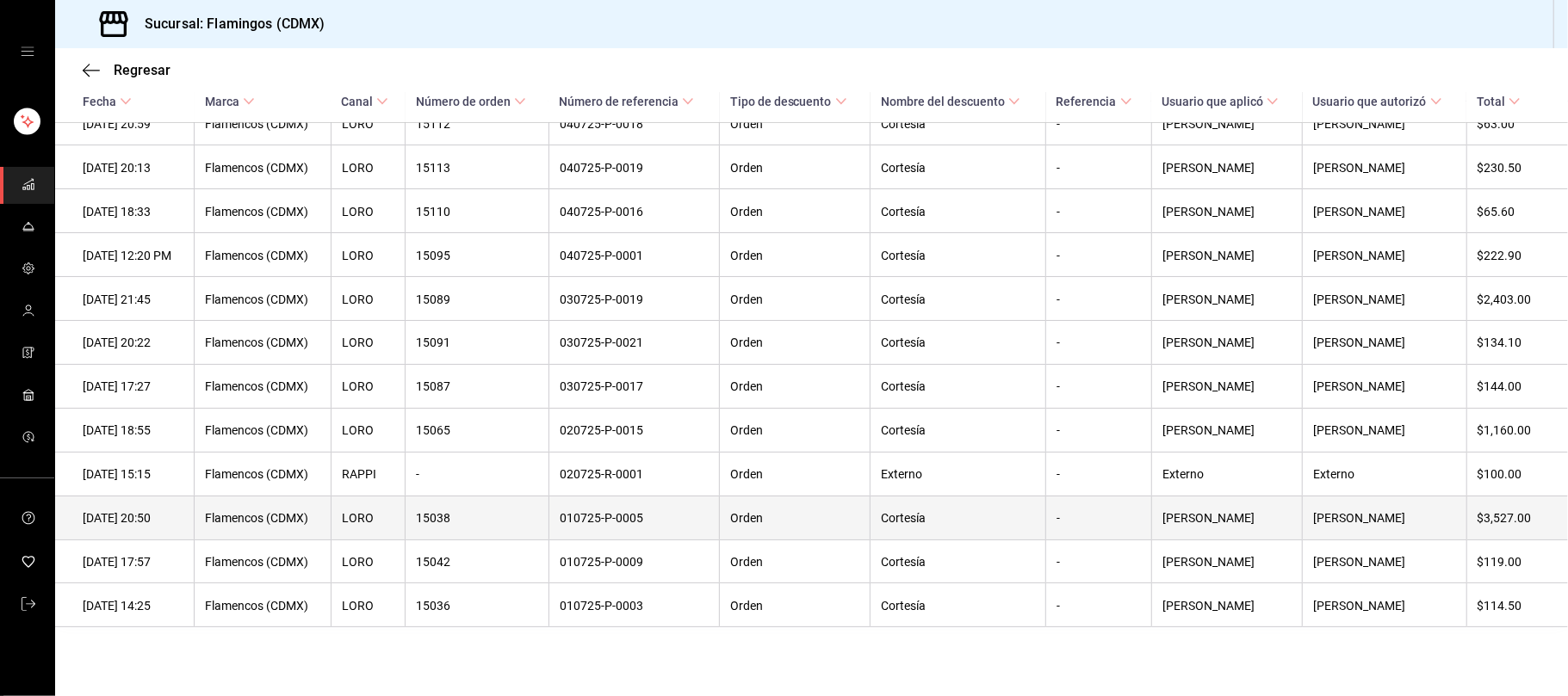
click at [643, 520] on font "010725-P-0005" at bounding box center [601, 519] width 84 height 14
click at [1121, 521] on th "-" at bounding box center [1099, 517] width 106 height 44
click at [643, 512] on font "010725-P-0005" at bounding box center [601, 519] width 84 height 14
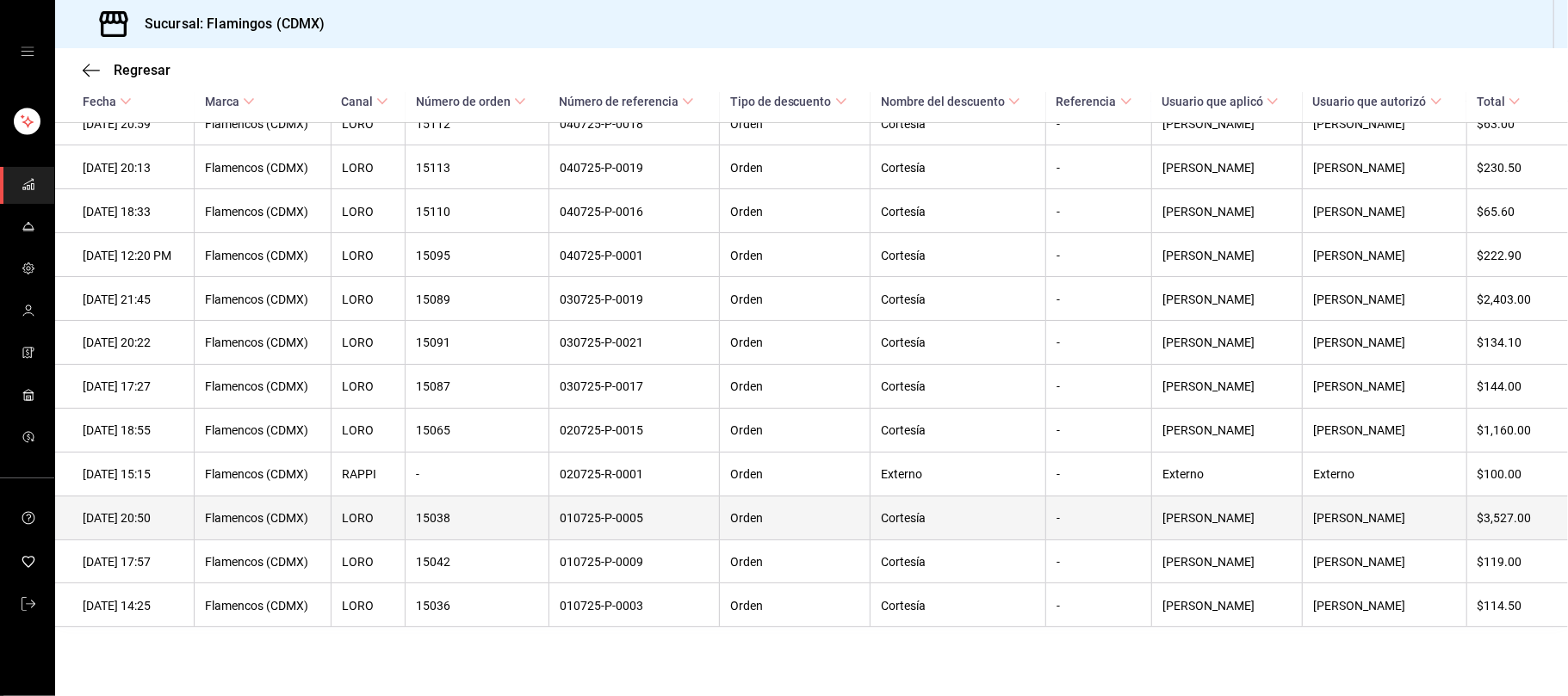
click at [627, 515] on font "010725-P-0005" at bounding box center [601, 519] width 84 height 14
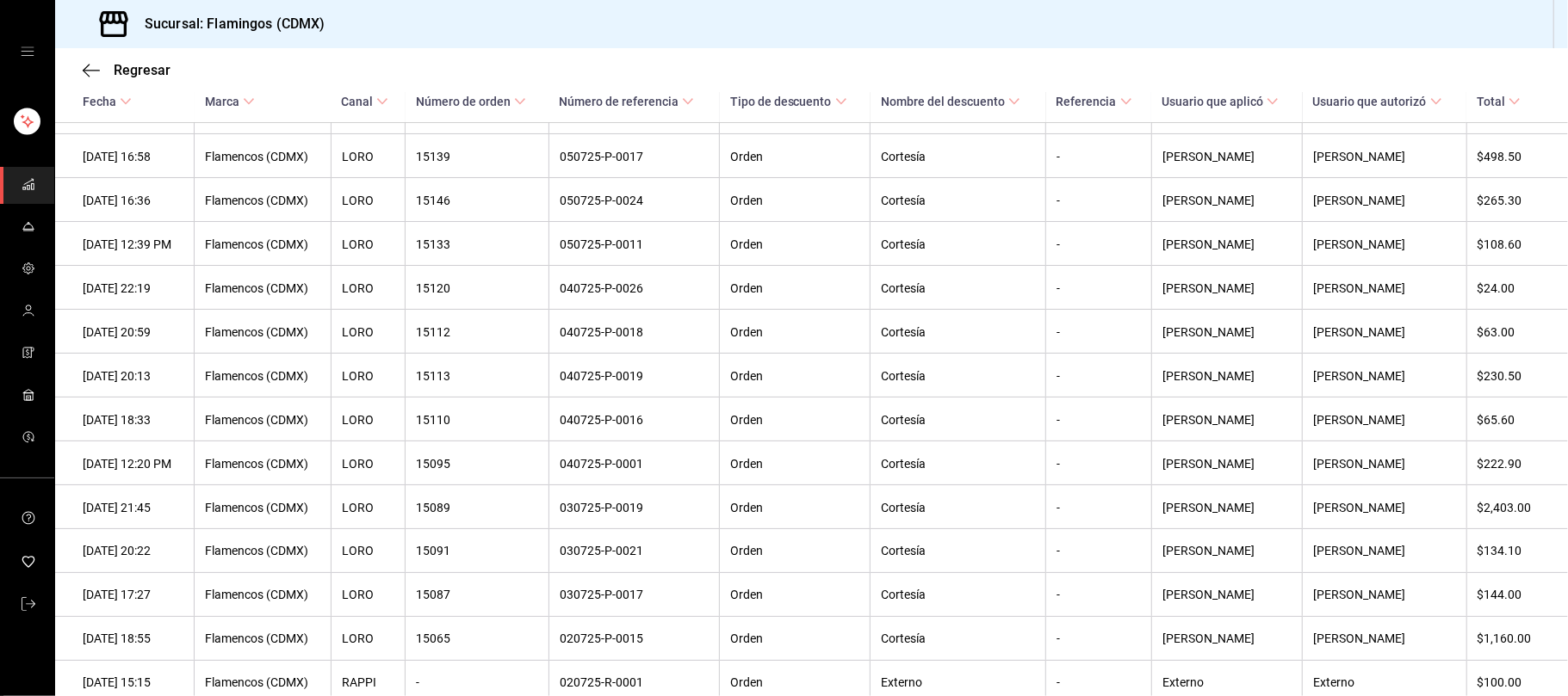
scroll to position [0, 0]
